Goal: Task Accomplishment & Management: Use online tool/utility

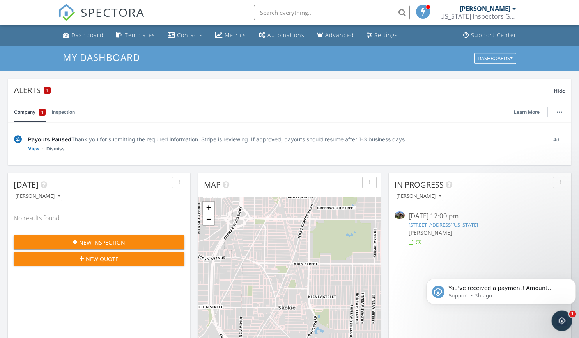
click at [565, 322] on icon "Open Intercom Messenger" at bounding box center [561, 319] width 13 height 13
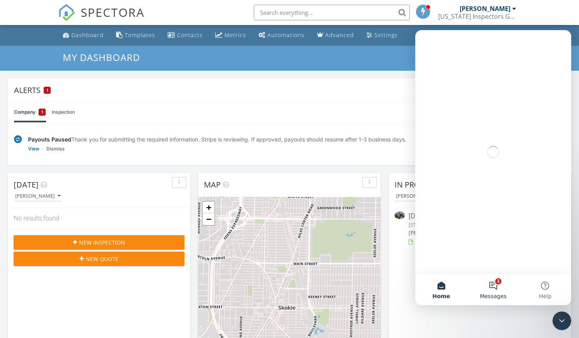
click at [495, 287] on button "1 Messages" at bounding box center [493, 289] width 52 height 31
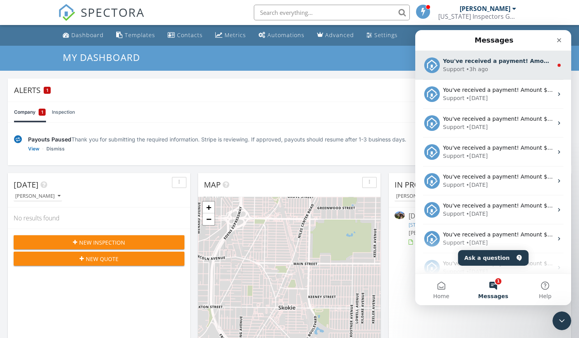
click at [492, 65] on div "You've received a payment! Amount $365.00 Fee $0.00 Net $365.00 Transaction # p…" at bounding box center [498, 61] width 110 height 8
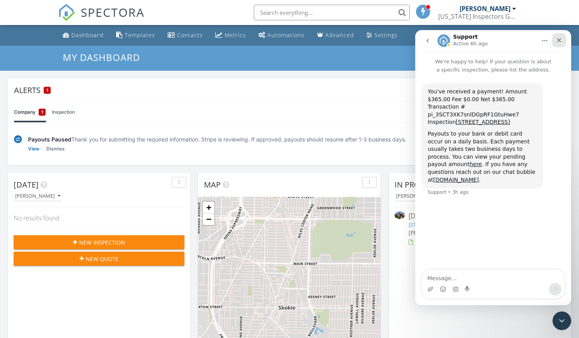
click at [558, 42] on icon "Close" at bounding box center [560, 40] width 4 height 4
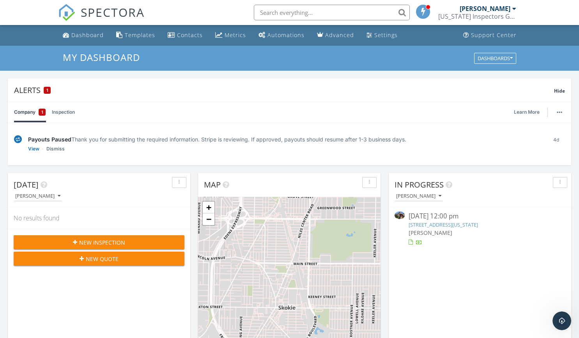
click at [444, 223] on link "7118 S Indiana Ave, Chicago, IL 60619" at bounding box center [443, 224] width 69 height 7
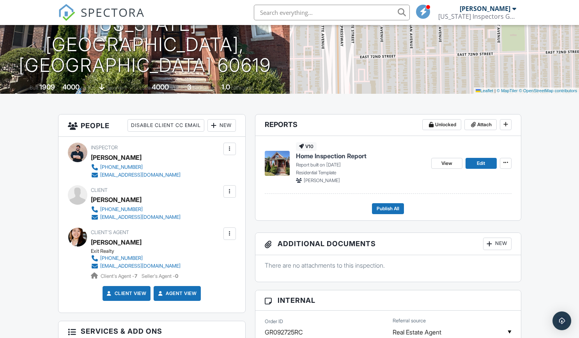
scroll to position [115, 0]
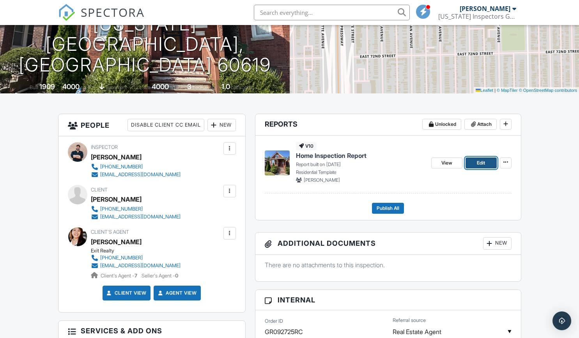
click at [478, 160] on span "Edit" at bounding box center [481, 163] width 8 height 8
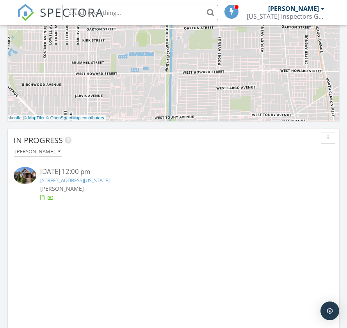
scroll to position [537, 0]
click at [89, 184] on div "7118 S Indiana Ave, Chicago, IL 60619" at bounding box center [173, 179] width 267 height 7
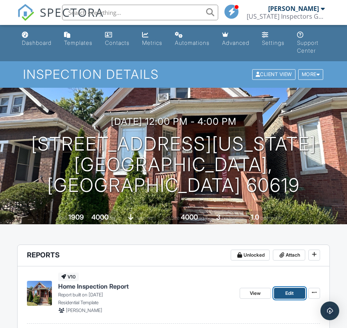
click at [289, 292] on span "Edit" at bounding box center [289, 294] width 8 height 8
